Goal: Task Accomplishment & Management: Manage account settings

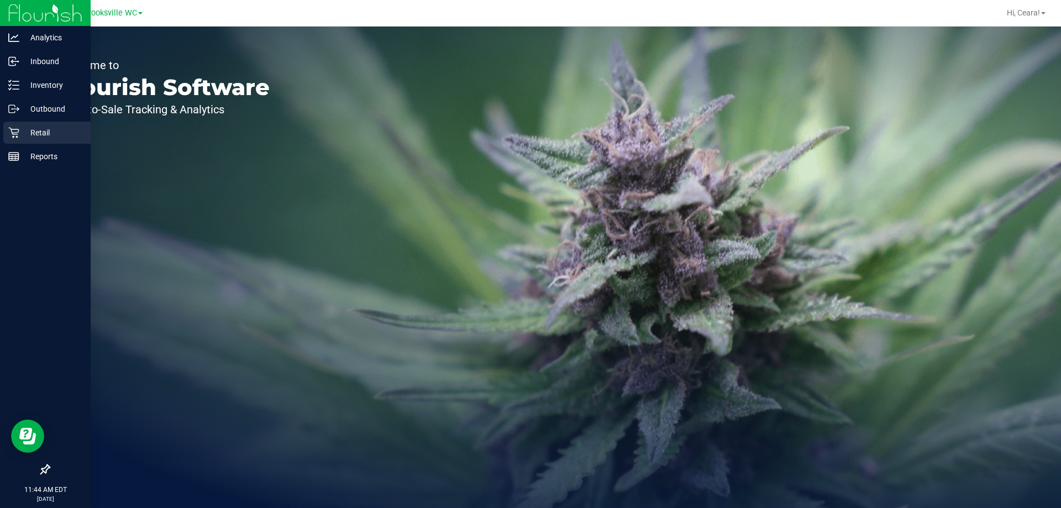
click at [27, 127] on p "Retail" at bounding box center [52, 132] width 66 height 13
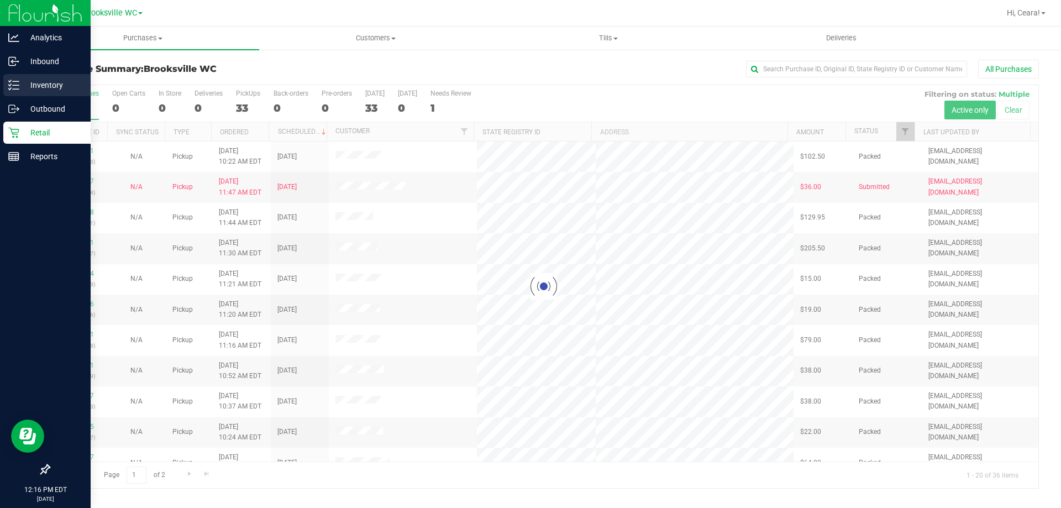
click at [26, 83] on p "Inventory" at bounding box center [52, 84] width 66 height 13
click at [12, 83] on icon at bounding box center [13, 85] width 11 height 11
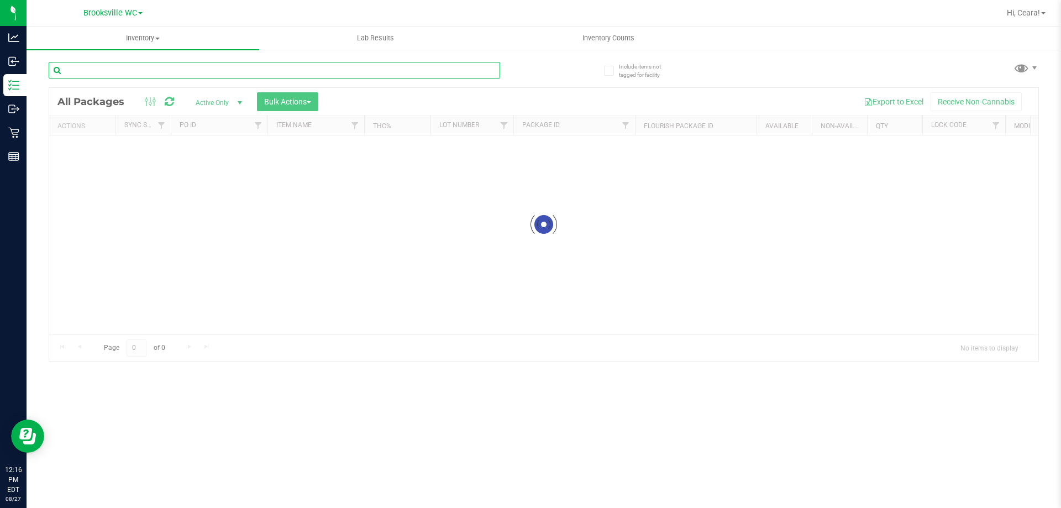
click at [176, 67] on div "Inventory All packages All inventory Waste log Create inventory Lab Results Inv…" at bounding box center [544, 267] width 1035 height 481
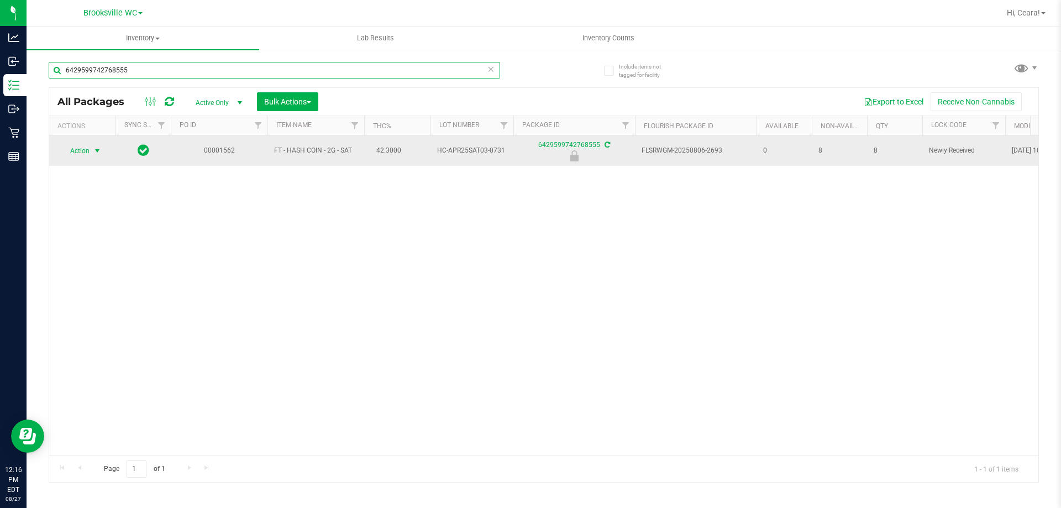
type input "6429599742768555"
click at [94, 150] on span "select" at bounding box center [97, 150] width 9 height 9
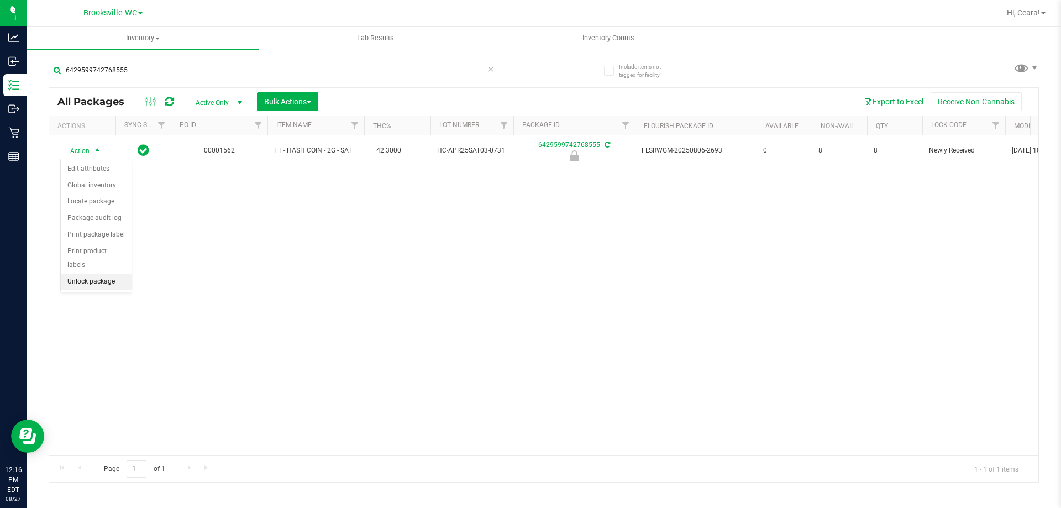
click at [90, 274] on li "Unlock package" at bounding box center [96, 282] width 71 height 17
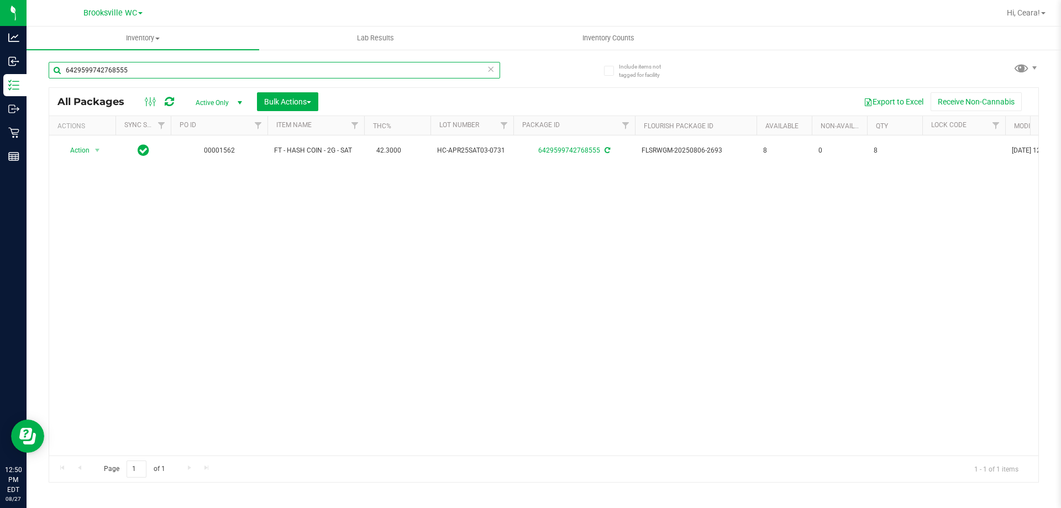
click at [486, 70] on input "6429599742768555" at bounding box center [275, 70] width 452 height 17
click at [488, 69] on icon at bounding box center [491, 68] width 8 height 13
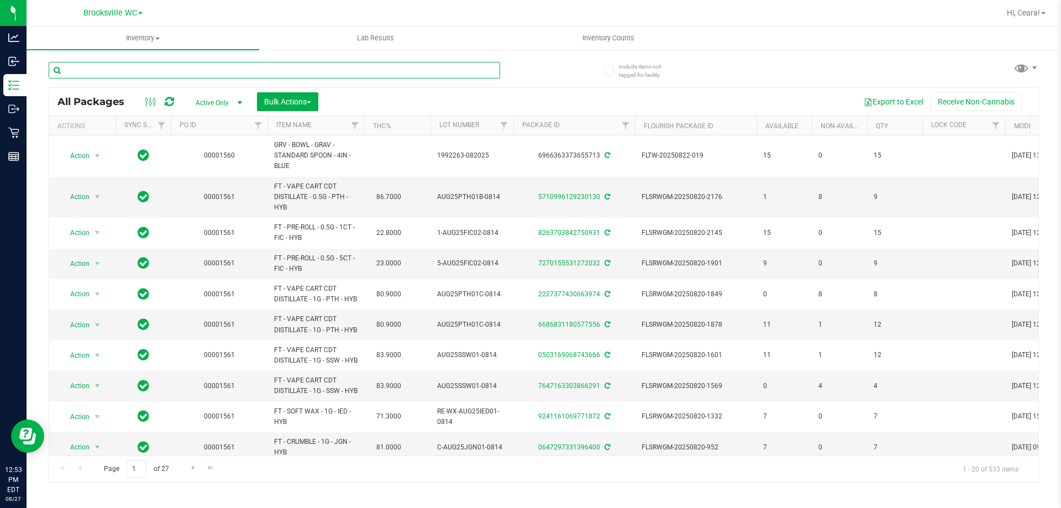
click at [109, 66] on input "text" at bounding box center [275, 70] width 452 height 17
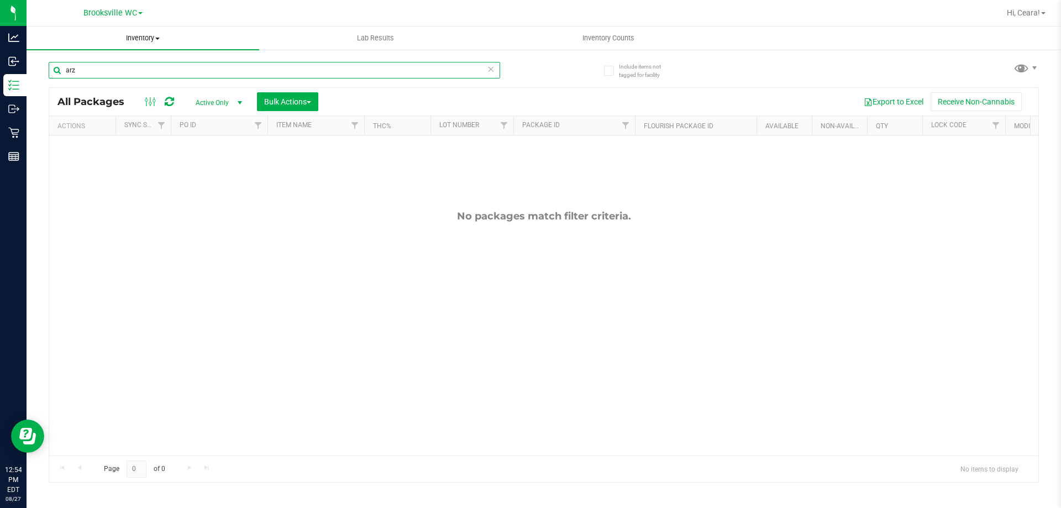
drag, startPoint x: 225, startPoint y: 71, endPoint x: 93, endPoint y: 36, distance: 136.1
click at [17, 53] on div "Analytics Inbound Inventory Outbound Retail Reports 12:54 PM EDT [DATE] 08/27 B…" at bounding box center [530, 254] width 1061 height 508
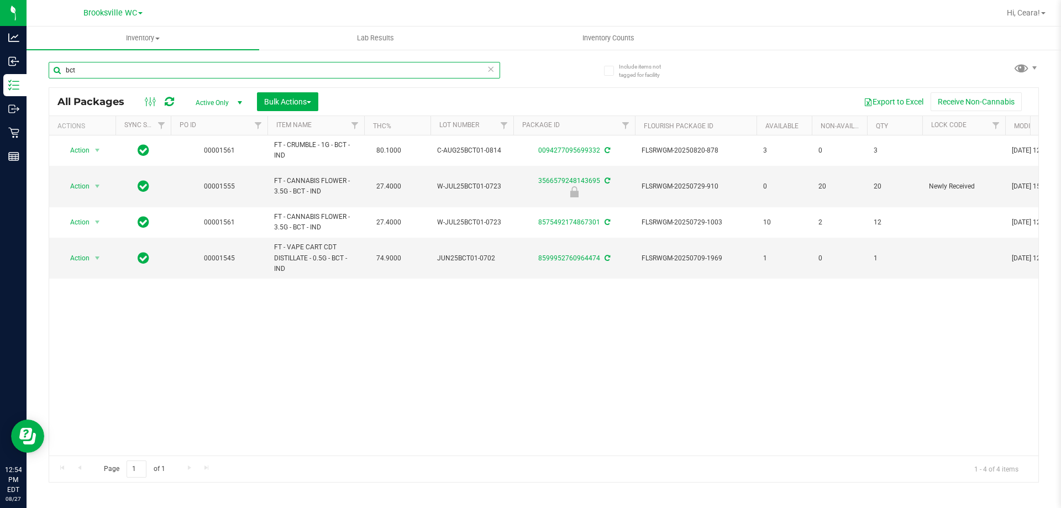
type input "bct"
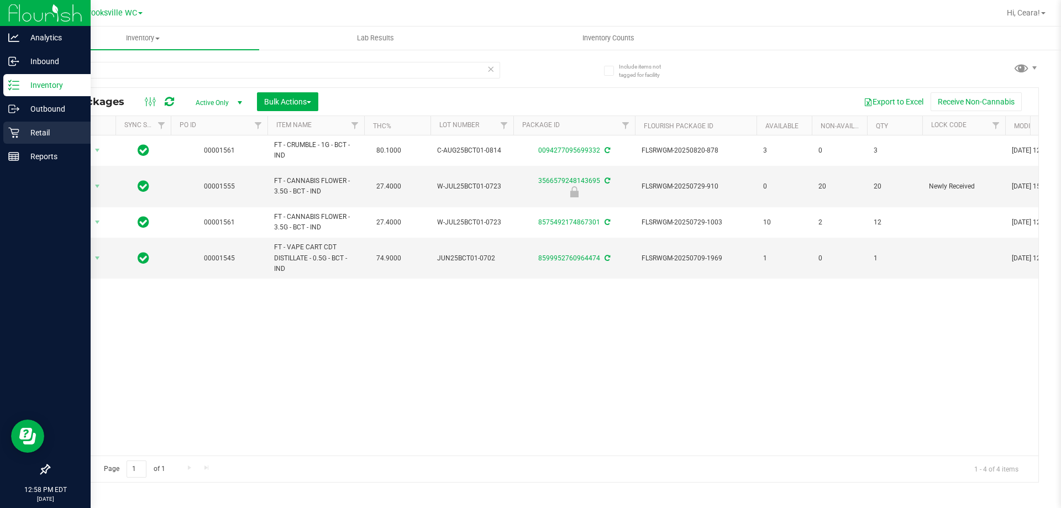
click at [25, 134] on p "Retail" at bounding box center [52, 132] width 66 height 13
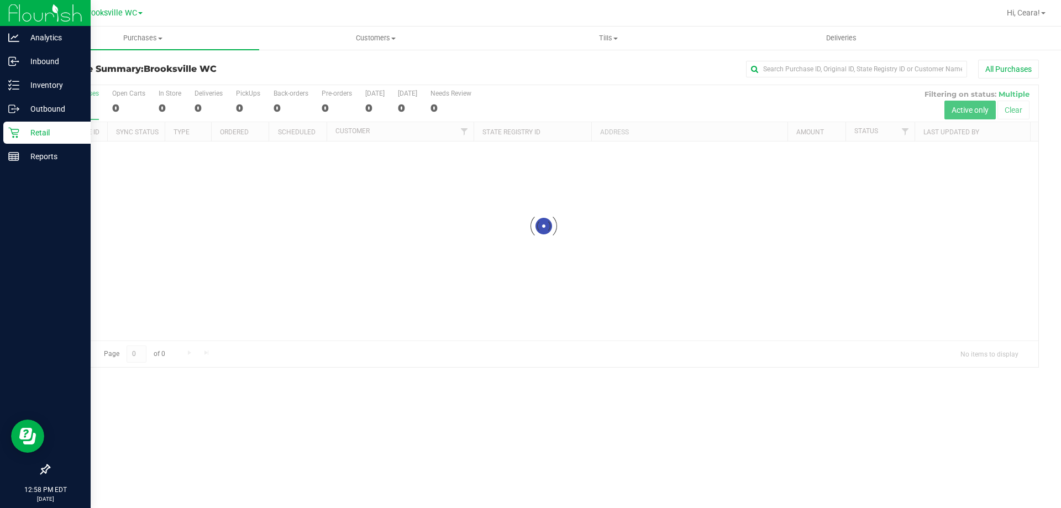
click at [908, 137] on div at bounding box center [543, 226] width 989 height 282
click at [905, 134] on div at bounding box center [543, 226] width 989 height 282
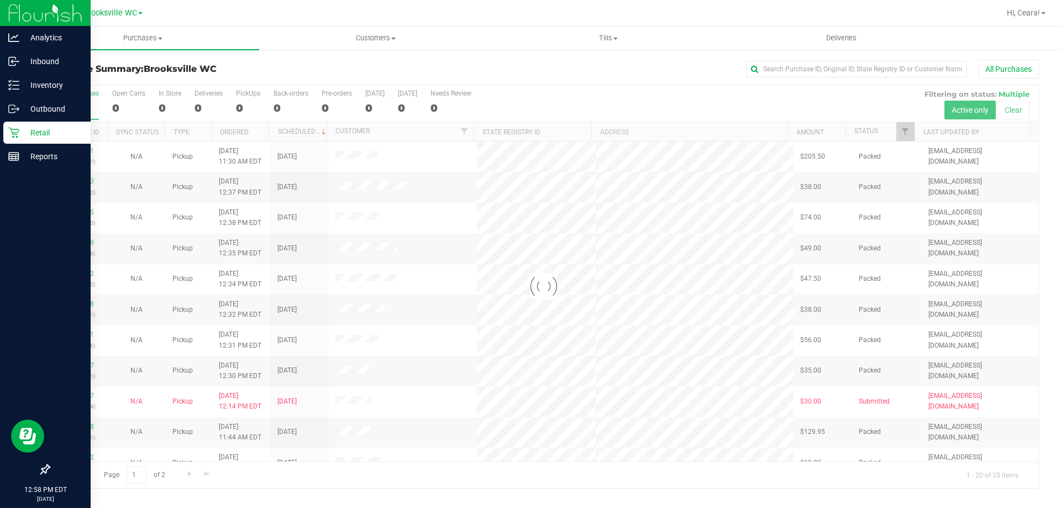
click at [905, 134] on div at bounding box center [543, 286] width 989 height 403
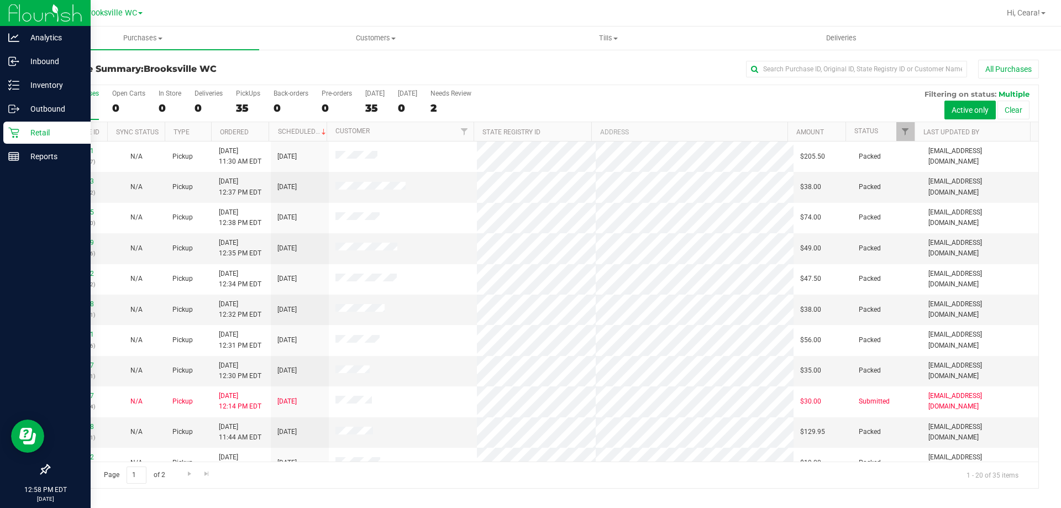
click at [915, 132] on div at bounding box center [914, 131] width 5 height 19
click at [904, 133] on span "Filter" at bounding box center [905, 131] width 9 height 9
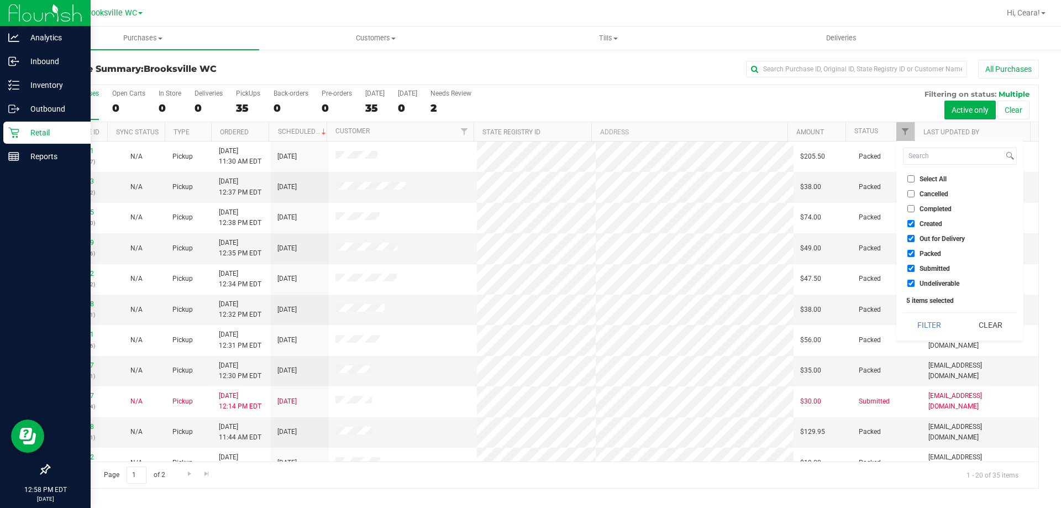
click at [930, 177] on span "Select All" at bounding box center [933, 179] width 27 height 7
click at [915, 177] on input "Select All" at bounding box center [911, 178] width 7 height 7
checkbox input "true"
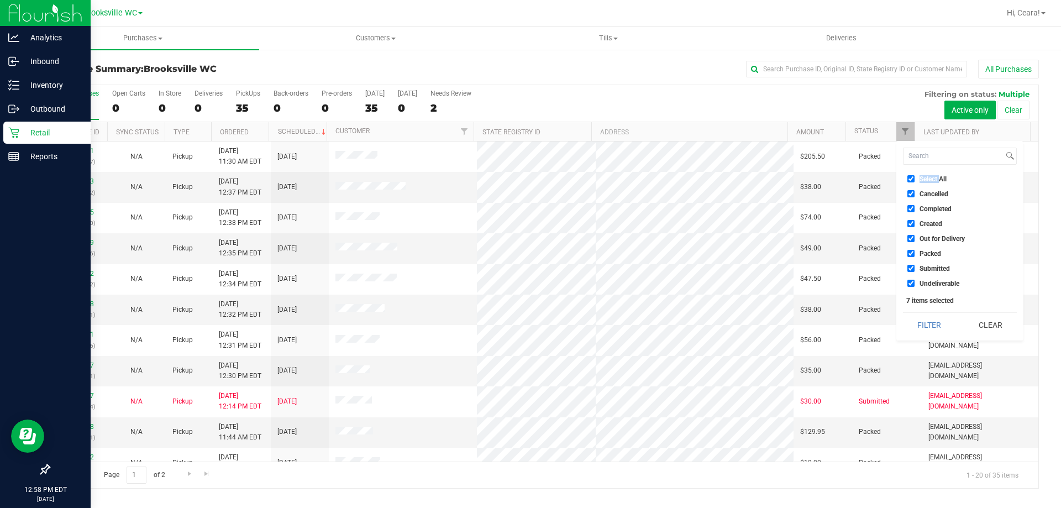
click at [930, 177] on span "Select All" at bounding box center [933, 179] width 27 height 7
click at [915, 177] on input "Select All" at bounding box center [911, 178] width 7 height 7
checkbox input "false"
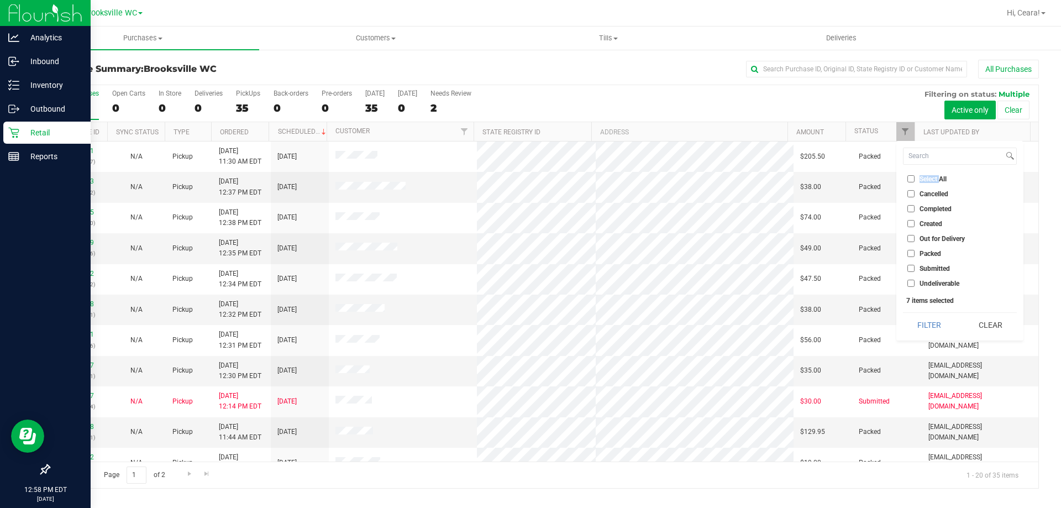
checkbox input "false"
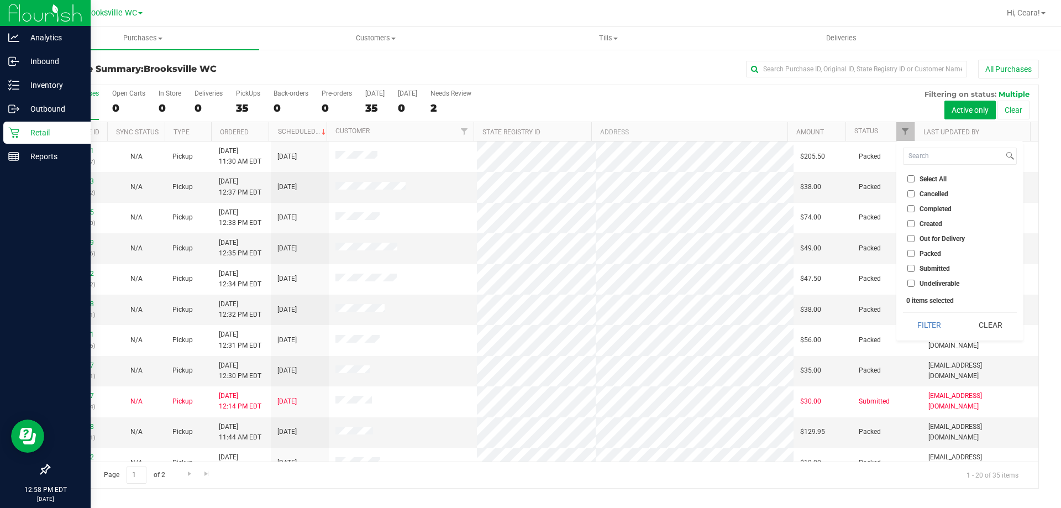
click at [929, 268] on span "Submitted" at bounding box center [935, 268] width 30 height 7
click at [915, 268] on input "Submitted" at bounding box center [911, 268] width 7 height 7
checkbox input "true"
click at [930, 315] on button "Filter" at bounding box center [929, 325] width 53 height 24
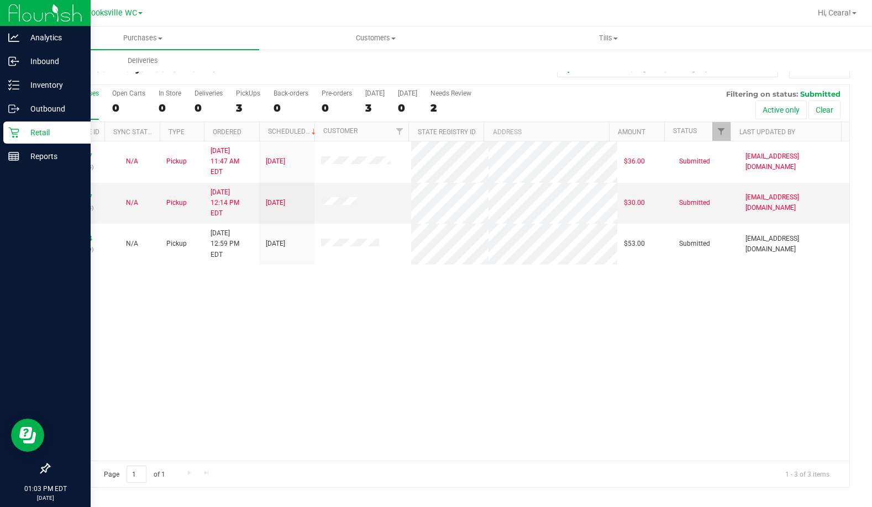
click at [80, 373] on div "11855427 (317468344) N/A Pickup [DATE] 11:47 AM EDT 8/27/2025 $36.00 Submitted …" at bounding box center [449, 300] width 800 height 319
click at [125, 318] on div "11855427 (317468344) N/A Pickup [DATE] 11:47 AM EDT 8/27/2025 $36.00 Submitted …" at bounding box center [449, 300] width 800 height 319
click at [831, 12] on span "Hi, Ceara!" at bounding box center [834, 12] width 33 height 9
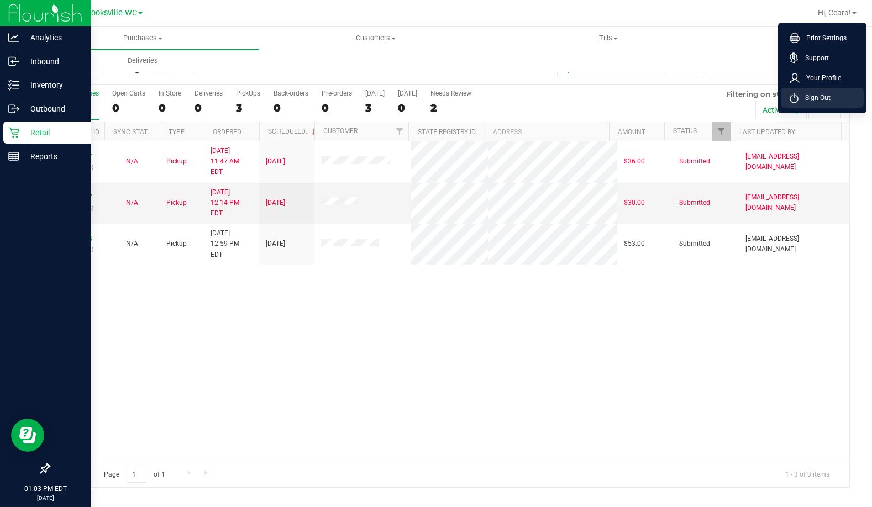
click at [815, 106] on li "Sign Out" at bounding box center [822, 98] width 83 height 20
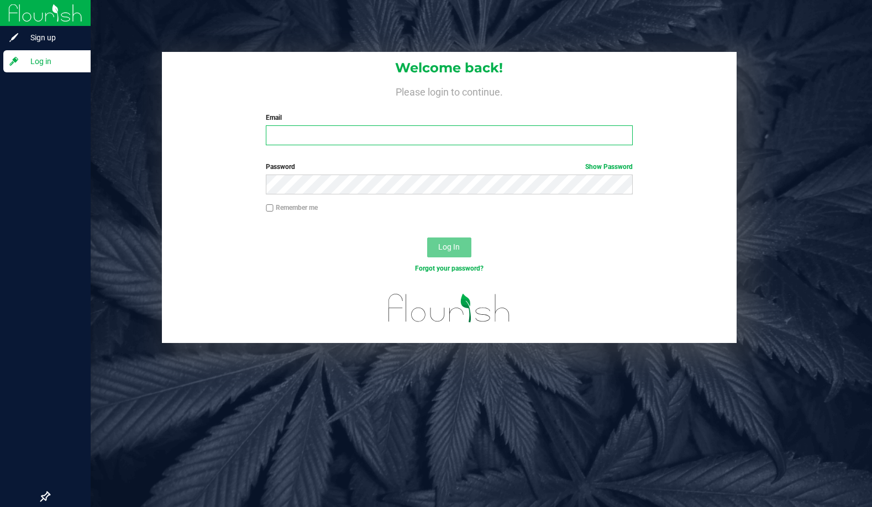
click at [385, 132] on input "Email" at bounding box center [449, 135] width 366 height 20
type input "[EMAIL_ADDRESS][DOMAIN_NAME]"
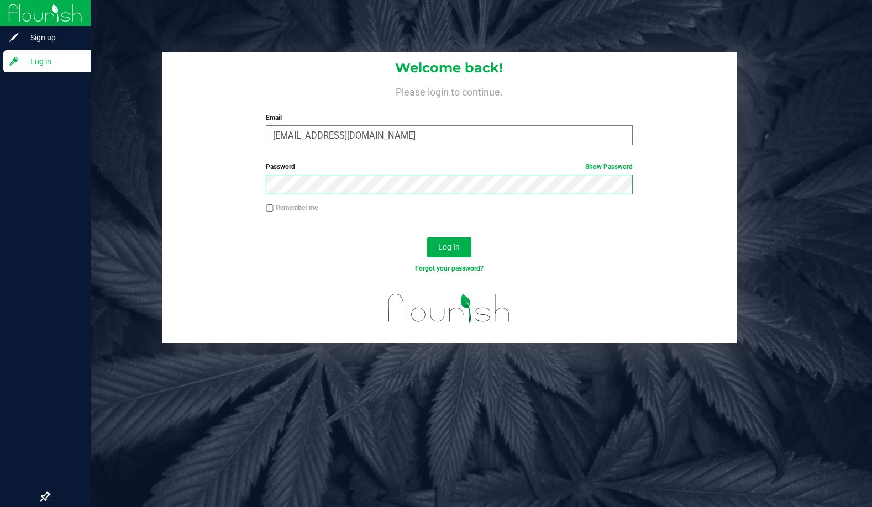
click at [427, 238] on button "Log In" at bounding box center [449, 248] width 44 height 20
